Goal: Task Accomplishment & Management: Use online tool/utility

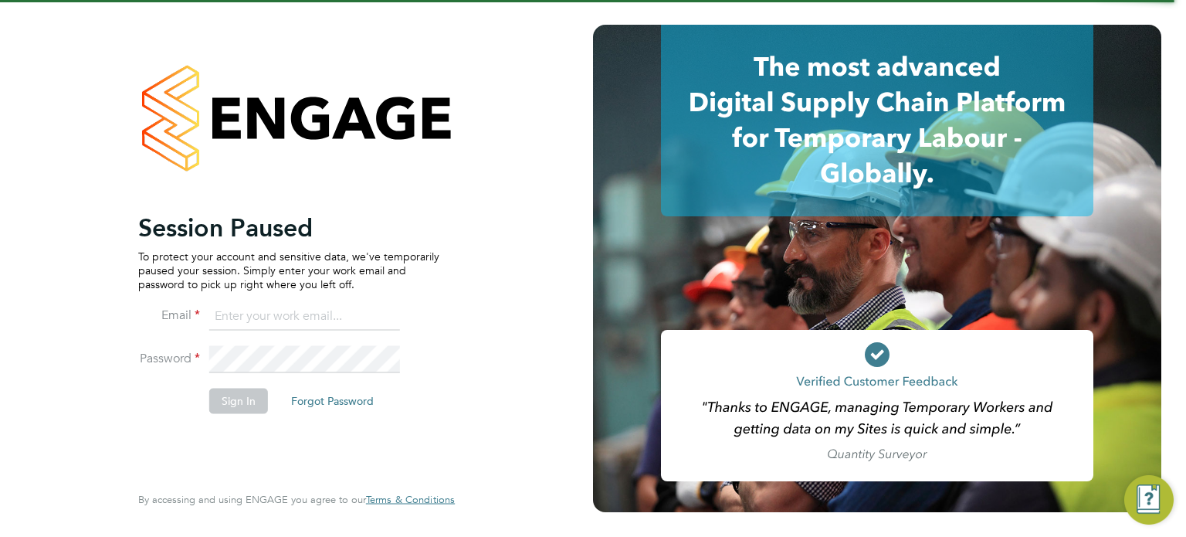
type input "[PERSON_NAME][EMAIL_ADDRESS][PERSON_NAME][DOMAIN_NAME]"
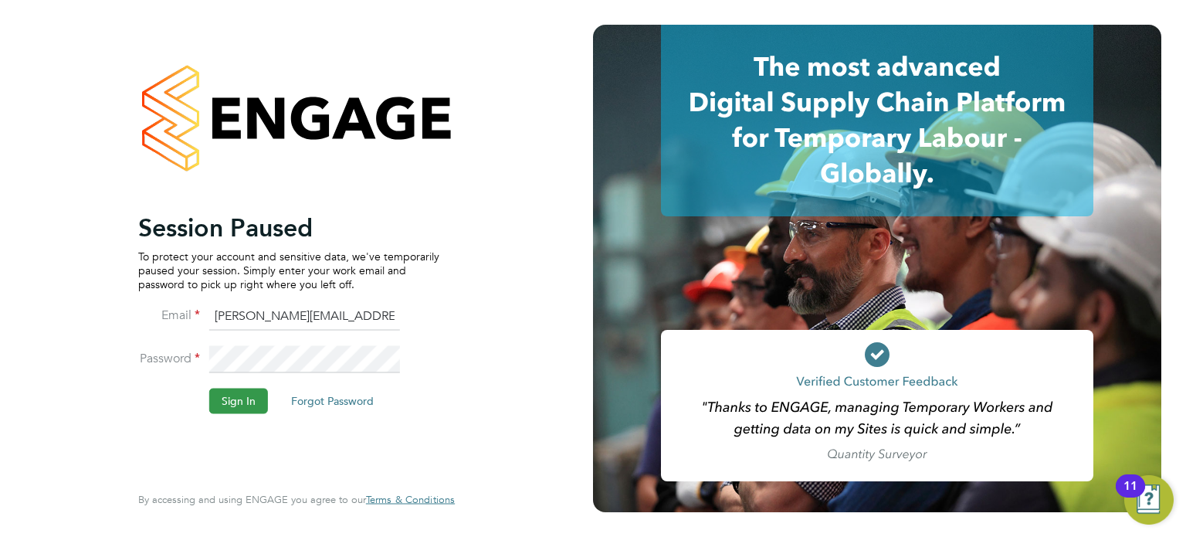
click at [233, 392] on button "Sign In" at bounding box center [238, 400] width 59 height 25
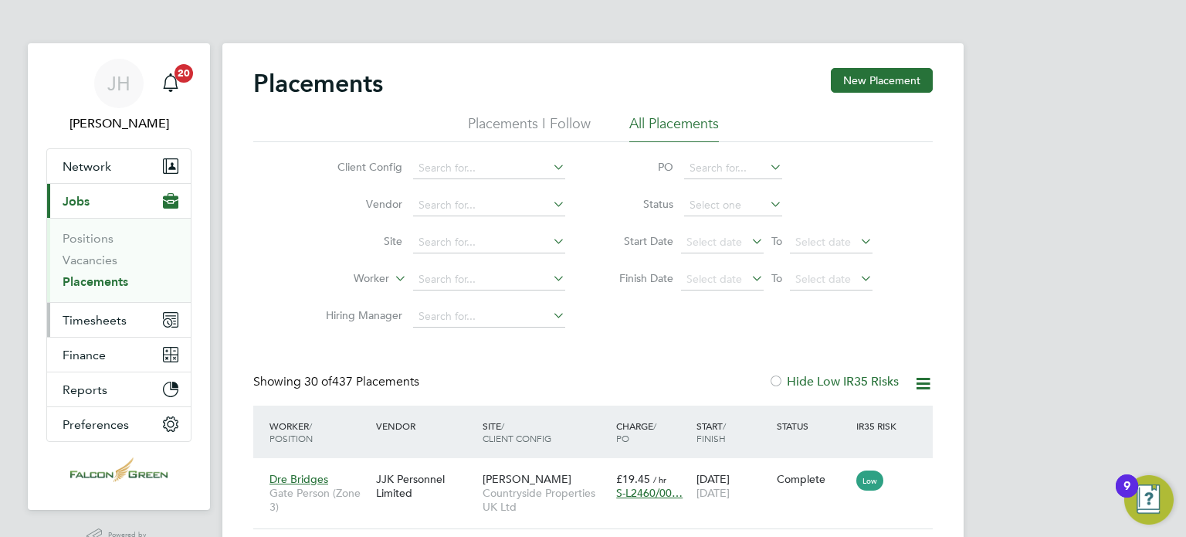
click at [90, 317] on span "Timesheets" at bounding box center [95, 320] width 64 height 15
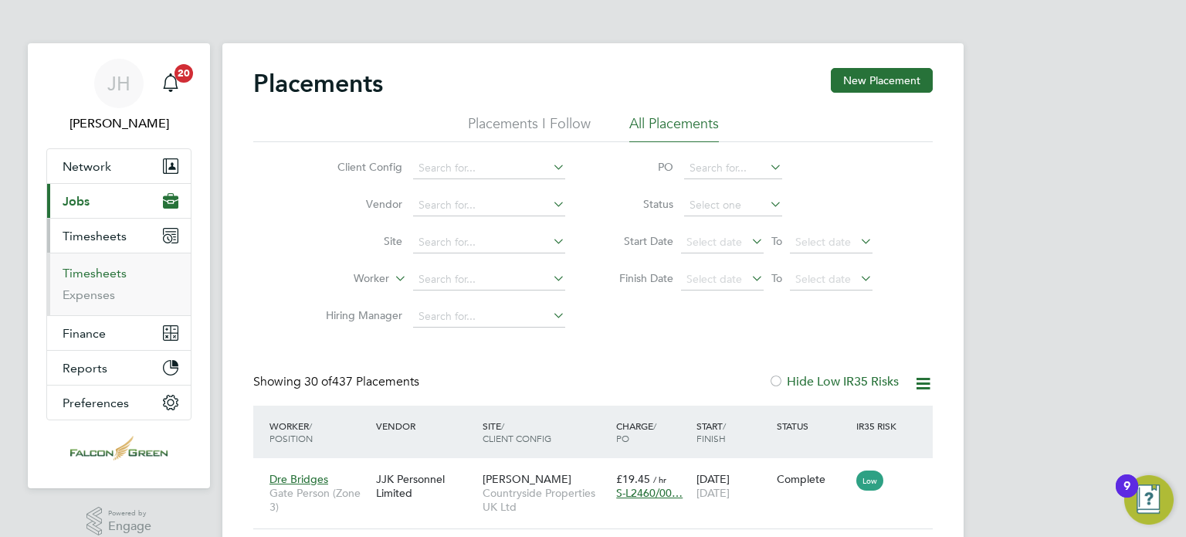
click at [96, 266] on link "Timesheets" at bounding box center [95, 273] width 64 height 15
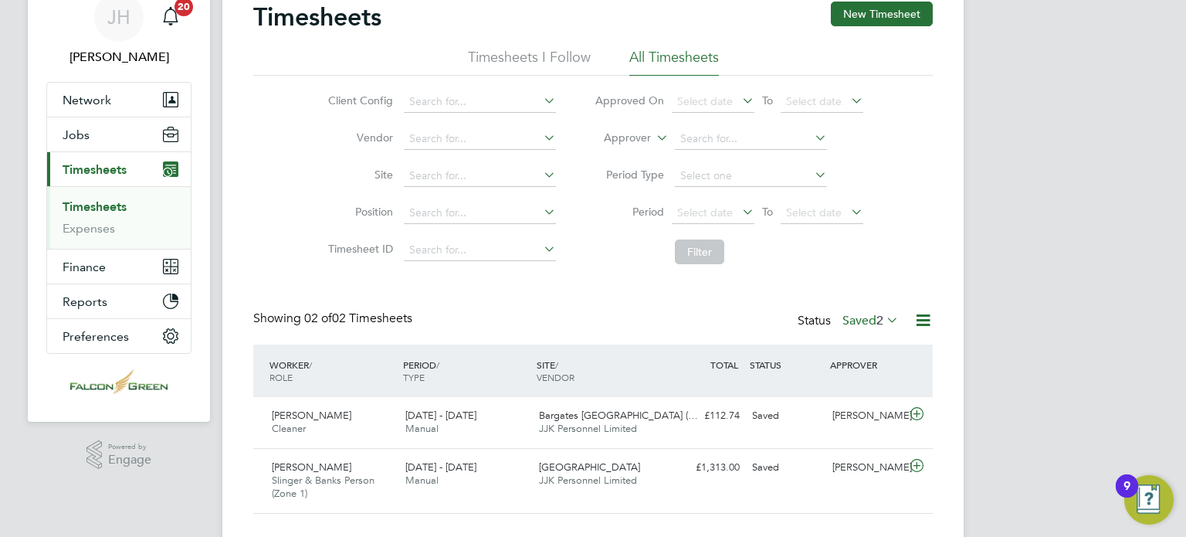
click at [866, 315] on label "Saved 2" at bounding box center [870, 320] width 56 height 15
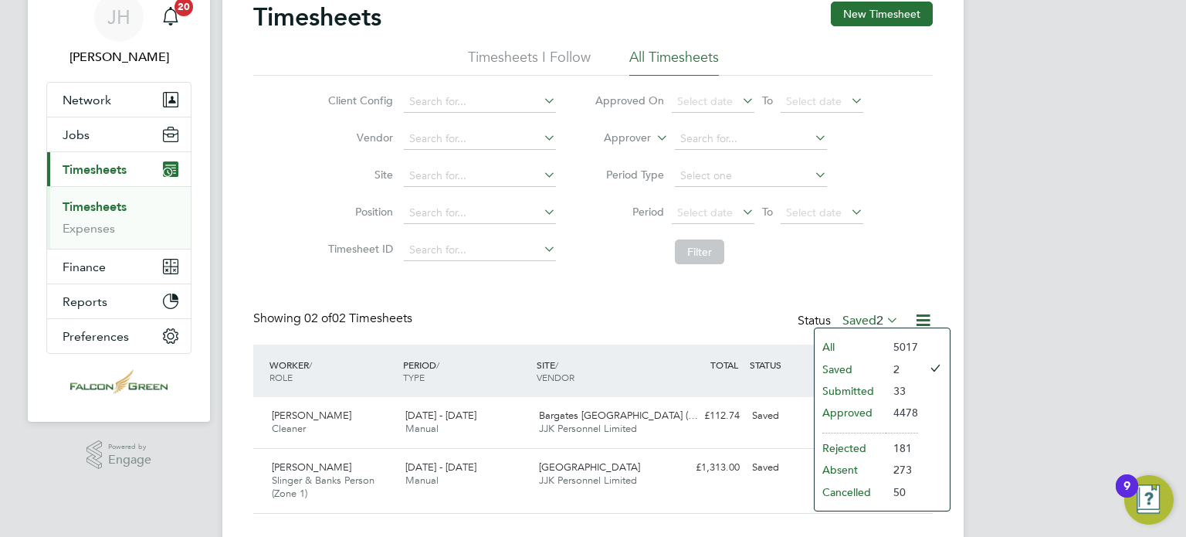
click at [832, 345] on li "All" at bounding box center [850, 347] width 71 height 22
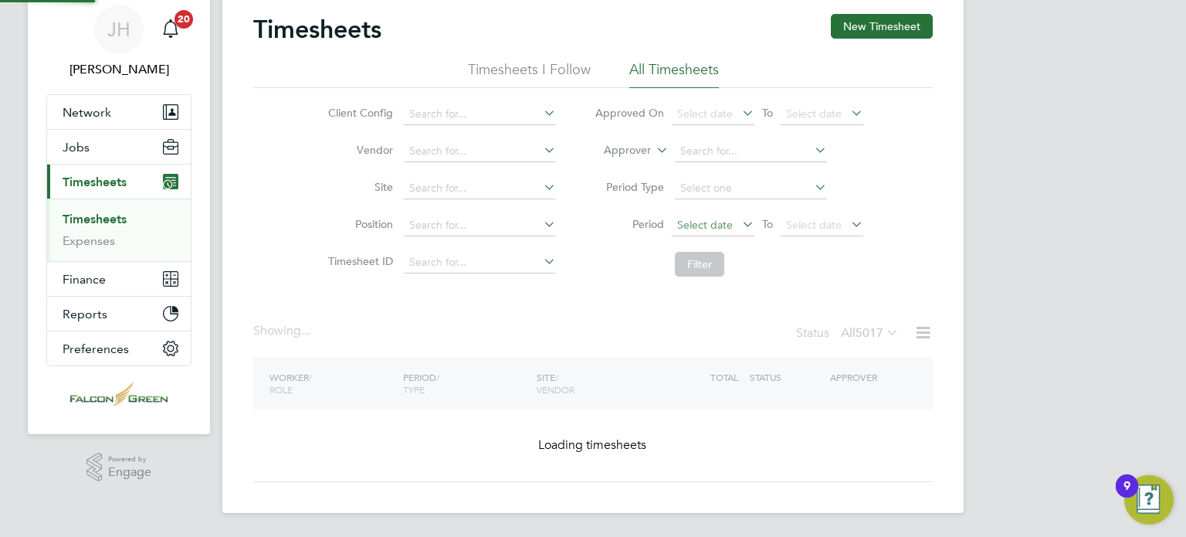
click at [703, 222] on span "Select date" at bounding box center [713, 225] width 83 height 21
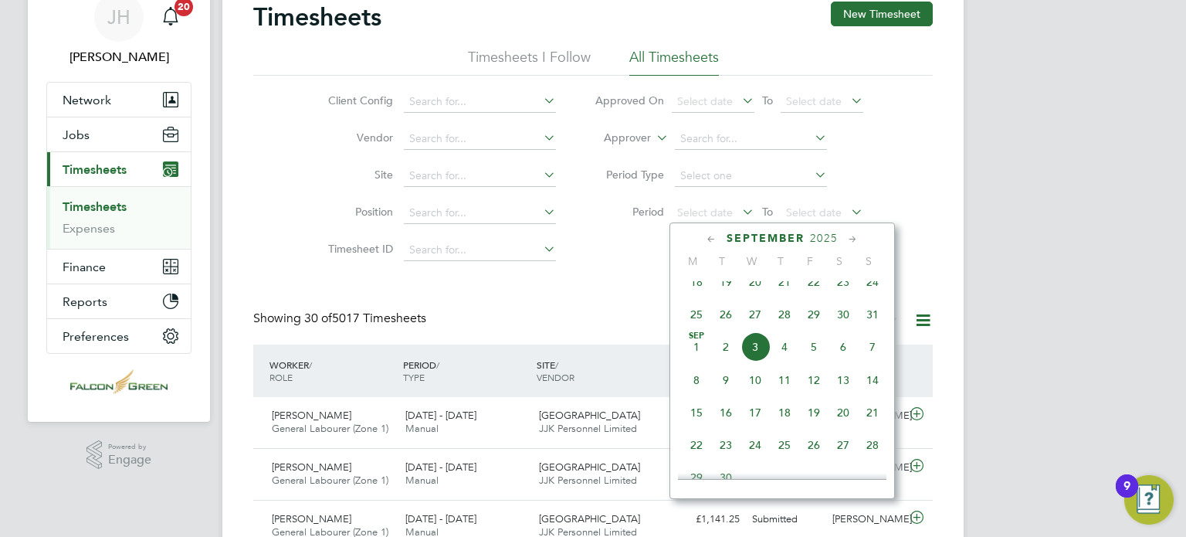
click at [698, 321] on span "25" at bounding box center [696, 314] width 29 height 29
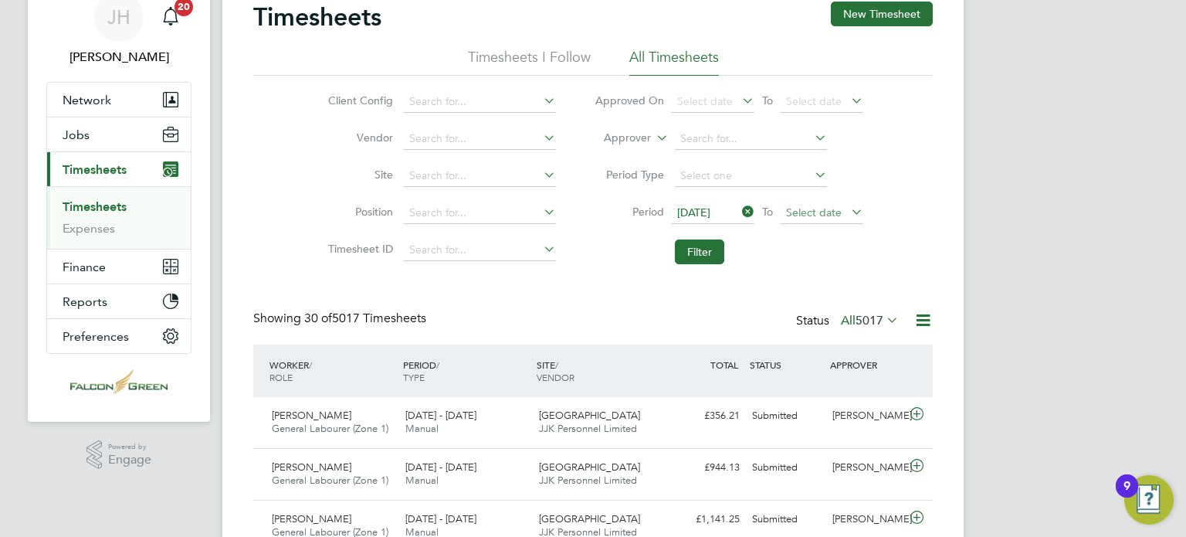
click at [825, 210] on span "Select date" at bounding box center [814, 212] width 56 height 14
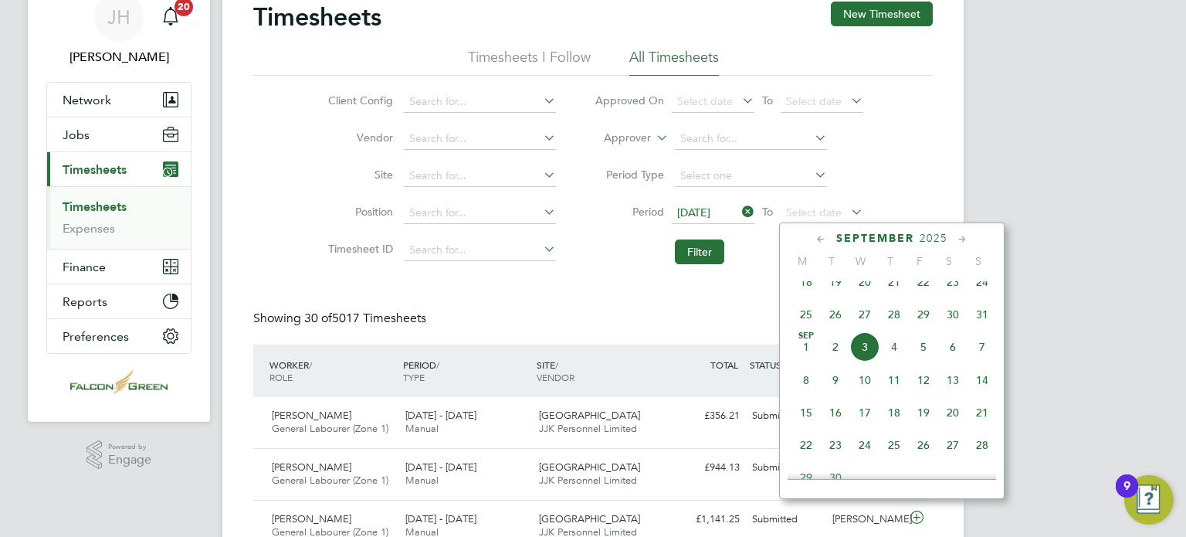
click at [990, 322] on span "31" at bounding box center [982, 314] width 29 height 29
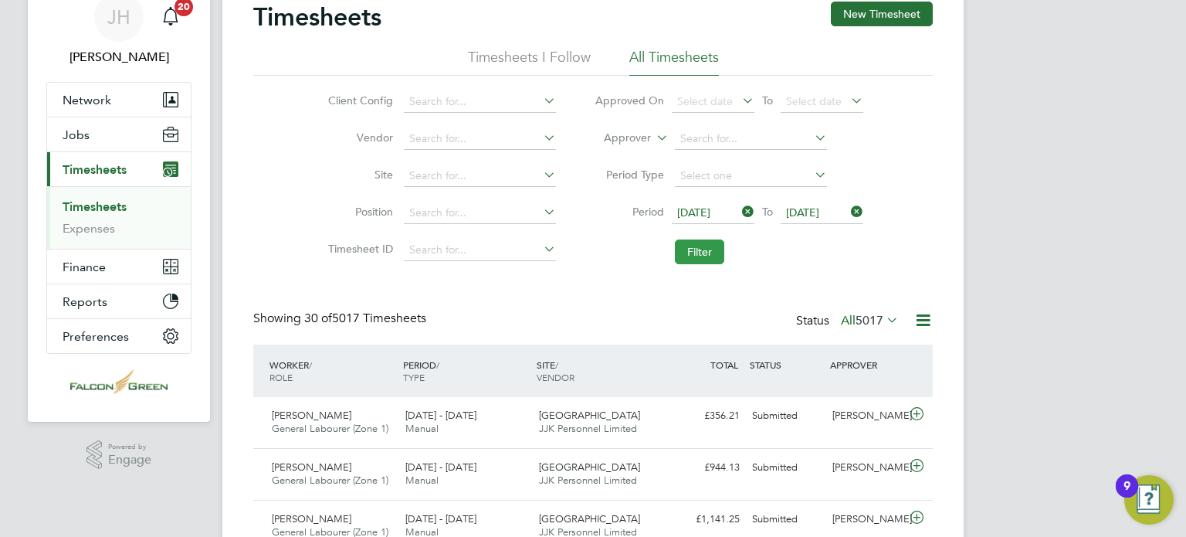
click at [691, 253] on button "Filter" at bounding box center [699, 251] width 49 height 25
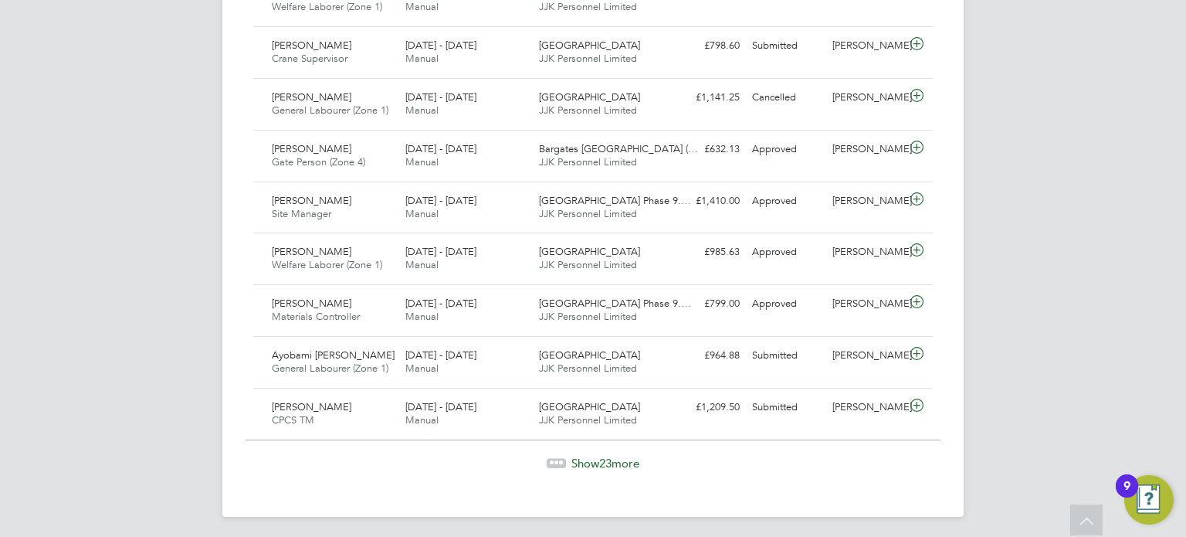
click at [590, 463] on span "Show 23 more" at bounding box center [605, 463] width 68 height 15
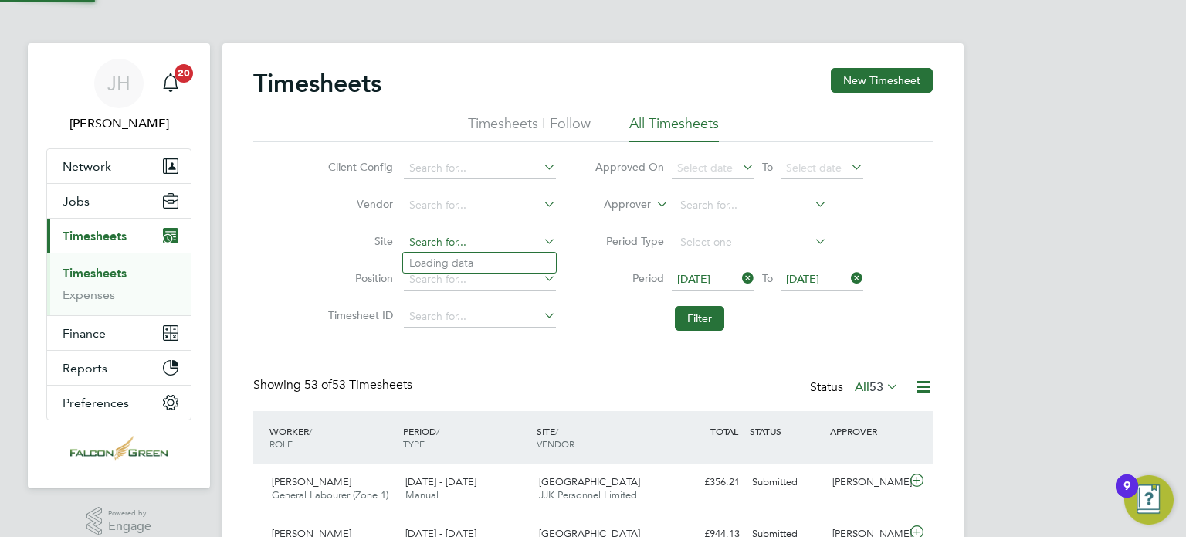
click at [429, 246] on input at bounding box center [480, 243] width 152 height 22
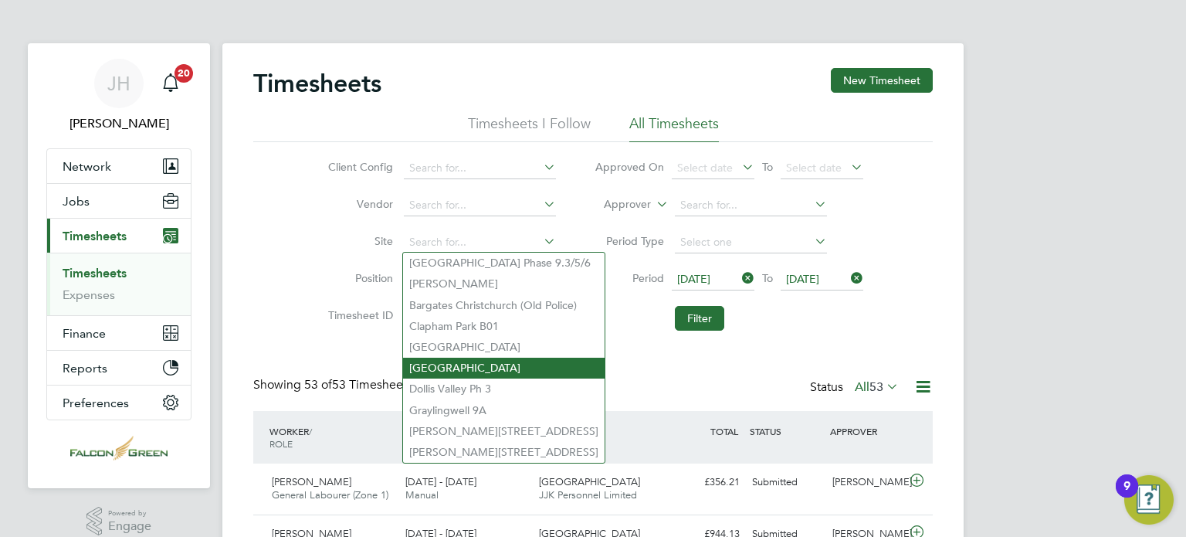
click at [442, 370] on li "[GEOGRAPHIC_DATA]" at bounding box center [504, 368] width 202 height 21
type input "[GEOGRAPHIC_DATA]"
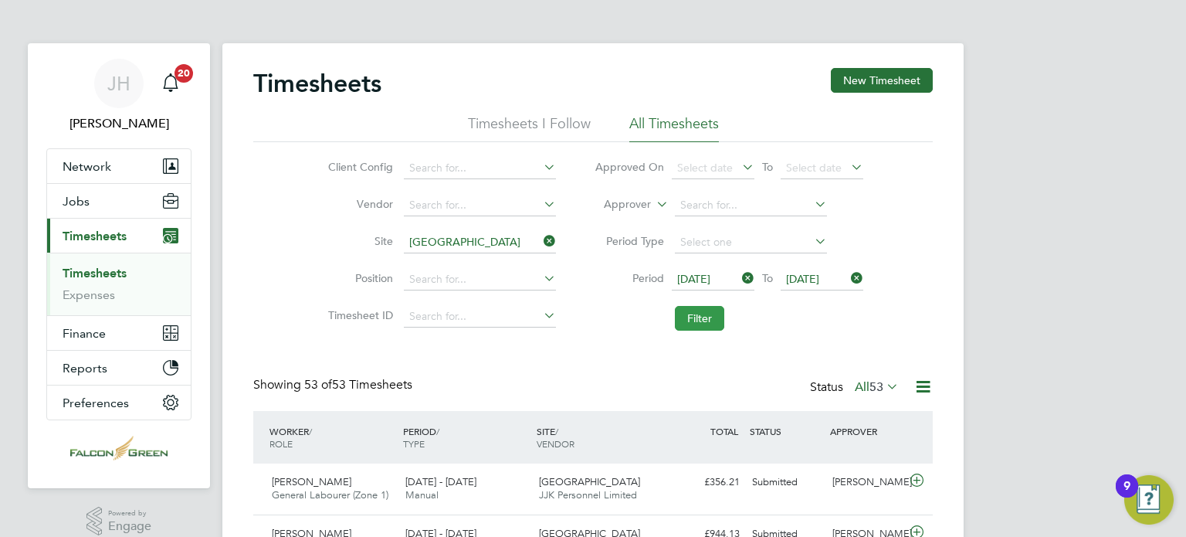
click at [704, 318] on button "Filter" at bounding box center [699, 318] width 49 height 25
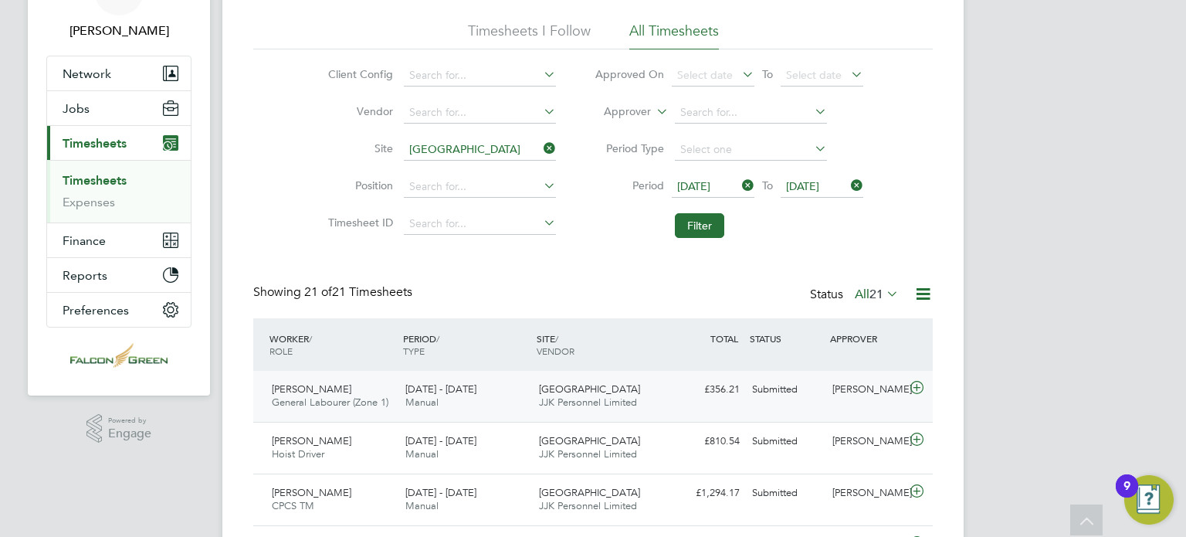
click at [815, 393] on div "Submitted" at bounding box center [786, 389] width 80 height 25
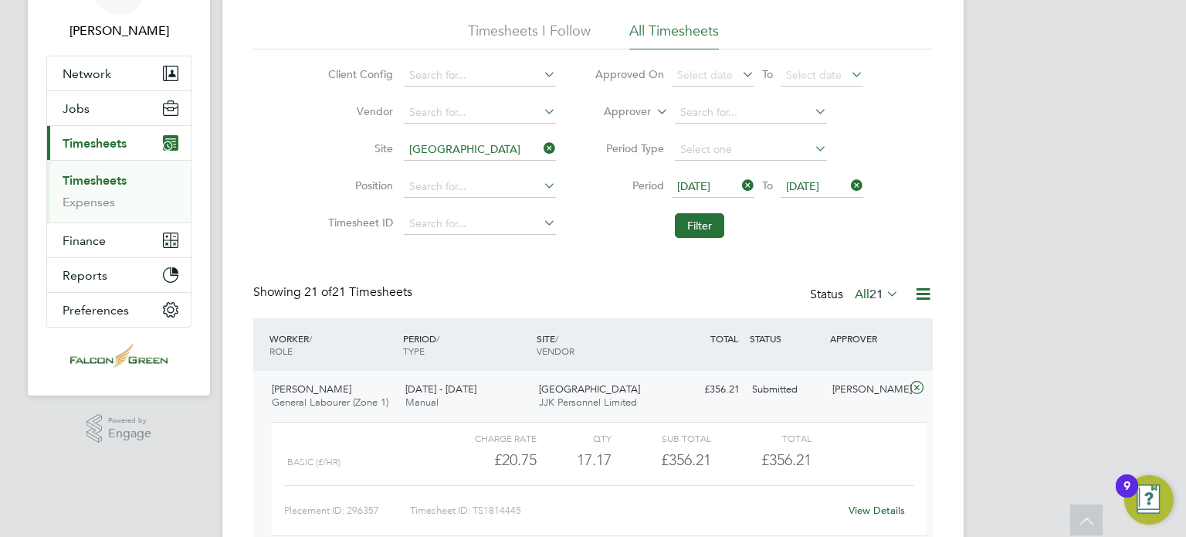
click at [864, 506] on link "View Details" at bounding box center [877, 509] width 56 height 13
click at [924, 138] on div "Client Config Vendor Site [GEOGRAPHIC_DATA] C02 Position Timesheet ID Approved …" at bounding box center [593, 147] width 680 height 196
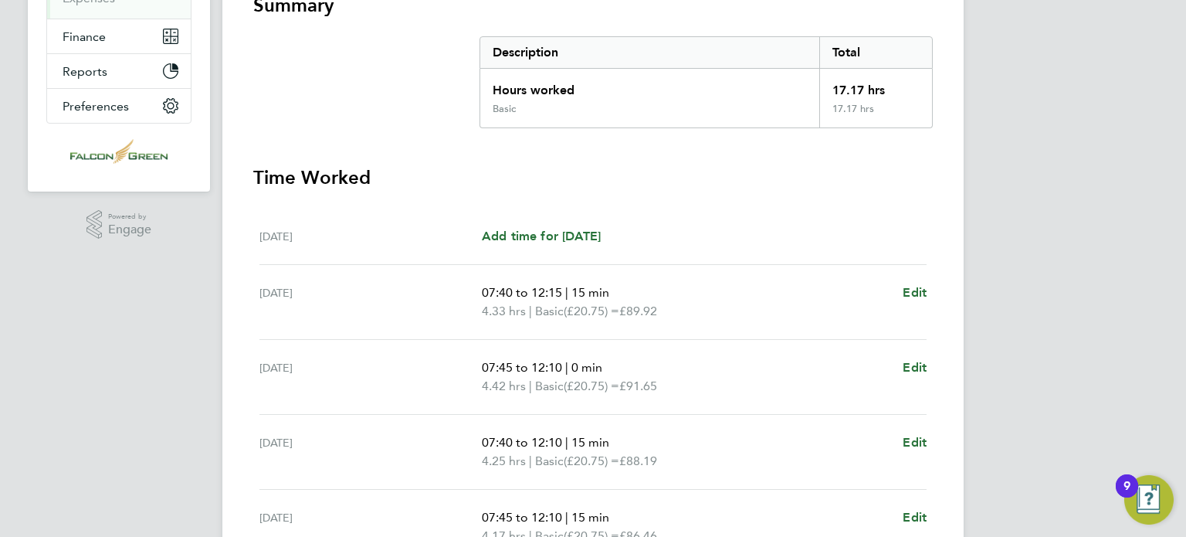
scroll to position [371, 0]
